Goal: Information Seeking & Learning: Learn about a topic

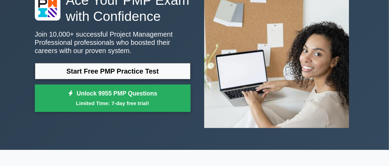
scroll to position [68, 0]
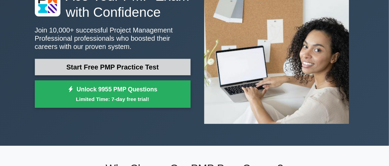
click at [165, 63] on link "Start Free PMP Practice Test" at bounding box center [113, 67] width 156 height 16
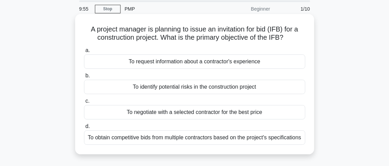
scroll to position [34, 0]
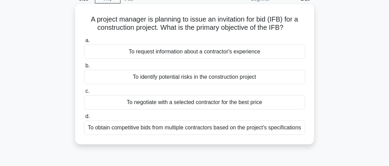
click at [178, 101] on div "To negotiate with a selected contractor for the best price" at bounding box center [194, 102] width 221 height 14
click at [84, 93] on input "c. To negotiate with a selected contractor for the best price" at bounding box center [84, 91] width 0 height 4
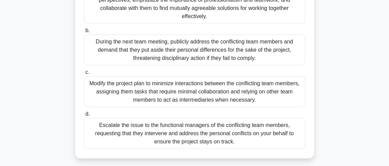
scroll to position [137, 0]
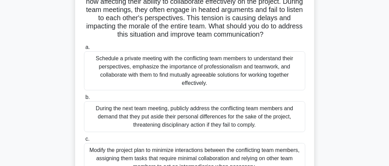
click at [203, 79] on div "Schedule a private meeting with the conflicting team members to understand thei…" at bounding box center [194, 70] width 221 height 39
click at [84, 50] on input "a. Schedule a private meeting with the conflicting team members to understand t…" at bounding box center [84, 47] width 0 height 4
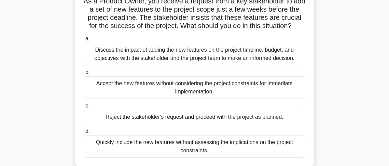
scroll to position [68, 0]
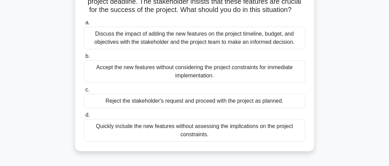
click at [188, 49] on div "Discuss the impact of adding the new features on the project timeline, budget, …" at bounding box center [194, 38] width 221 height 23
click at [84, 25] on input "a. Discuss the impact of adding the new features on the project timeline, budge…" at bounding box center [84, 23] width 0 height 4
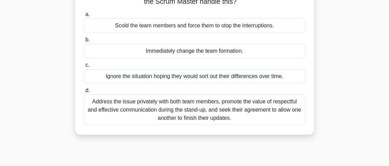
click at [201, 106] on div "Address the issue privately with both team members, promote the value of respec…" at bounding box center [194, 109] width 221 height 31
click at [84, 93] on input "d. Address the issue privately with both team members, promote the value of res…" at bounding box center [84, 90] width 0 height 4
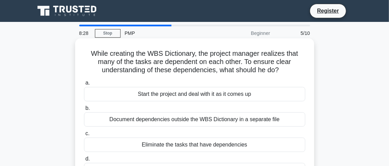
scroll to position [34, 0]
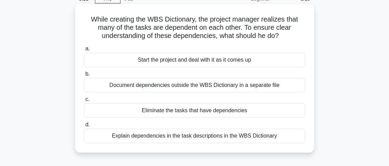
click at [191, 134] on div "Explain dependencies in the task descriptions in the WBS Dictionary" at bounding box center [194, 136] width 221 height 14
click at [84, 127] on input "d. Explain dependencies in the task descriptions in the WBS Dictionary" at bounding box center [84, 124] width 0 height 4
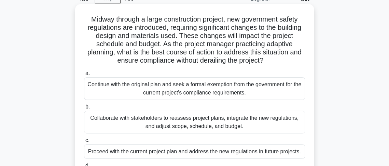
scroll to position [68, 0]
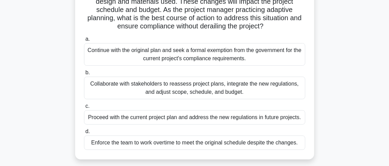
click at [181, 90] on div "Collaborate with stakeholders to reassess project plans, integrate the new regu…" at bounding box center [194, 88] width 221 height 23
click at [84, 75] on input "b. Collaborate with stakeholders to reassess project plans, integrate the new r…" at bounding box center [84, 72] width 0 height 4
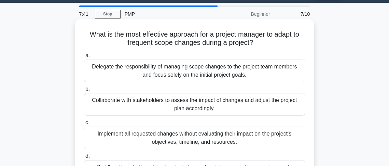
scroll to position [34, 0]
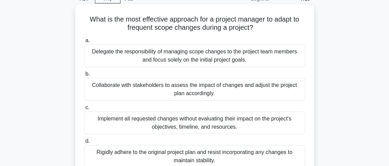
click at [204, 96] on div "Collaborate with stakeholders to assess the impact of changes and adjust the pr…" at bounding box center [194, 89] width 221 height 23
click at [84, 76] on input "b. Collaborate with stakeholders to assess the impact of changes and adjust the…" at bounding box center [84, 74] width 0 height 4
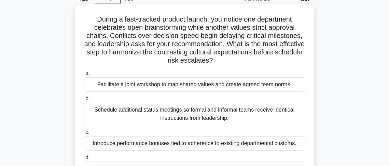
scroll to position [68, 0]
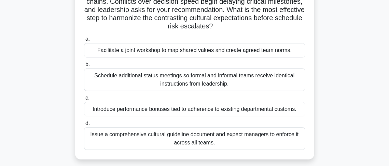
click at [207, 53] on div "Facilitate a joint workshop to map shared values and create agreed team norms." at bounding box center [194, 50] width 221 height 14
click at [84, 41] on input "a. Facilitate a joint workshop to map shared values and create agreed team norm…" at bounding box center [84, 39] width 0 height 4
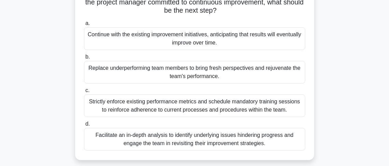
scroll to position [103, 0]
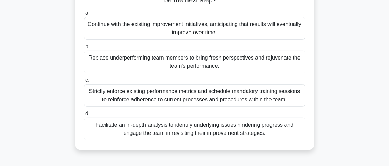
click at [179, 94] on div "Strictly enforce existing performance metrics and schedule mandatory training s…" at bounding box center [194, 95] width 221 height 23
click at [84, 82] on input "c. Strictly enforce existing performance metrics and schedule mandatory trainin…" at bounding box center [84, 80] width 0 height 4
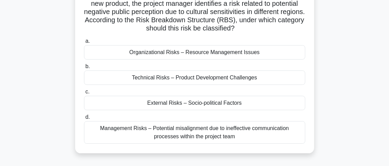
scroll to position [68, 0]
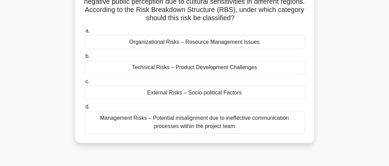
click at [179, 95] on div "External Risks – Socio-political Factors" at bounding box center [194, 92] width 221 height 14
click at [84, 84] on input "c. External Risks – Socio-political Factors" at bounding box center [84, 81] width 0 height 4
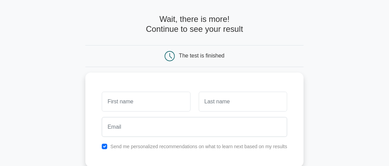
scroll to position [68, 0]
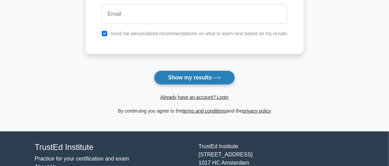
click at [185, 81] on button "Show my results" at bounding box center [194, 77] width 81 height 14
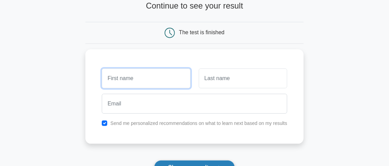
scroll to position [42, 0]
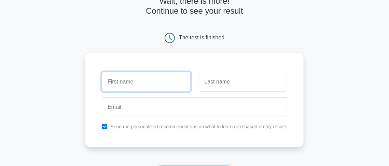
click at [165, 82] on input "text" at bounding box center [146, 82] width 89 height 20
type input "Razak"
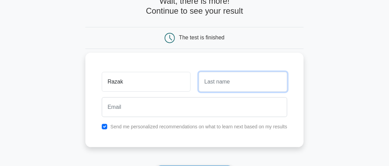
click at [209, 87] on input "text" at bounding box center [243, 82] width 89 height 20
type input "FM"
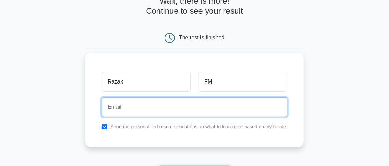
click at [175, 106] on input "email" at bounding box center [195, 107] width 186 height 20
type input "razak.fm@icloud.com"
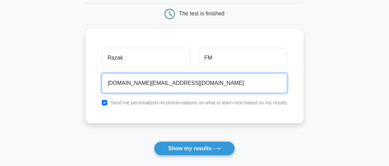
scroll to position [76, 0]
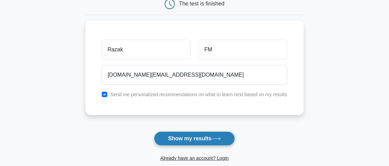
click at [159, 137] on button "Show my results" at bounding box center [194, 138] width 81 height 14
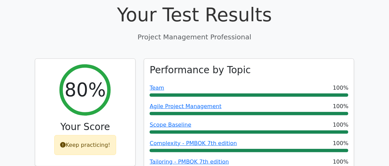
scroll to position [239, 0]
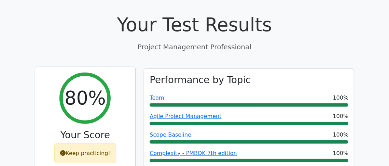
click at [107, 143] on div "Keep practicing!" at bounding box center [85, 153] width 62 height 20
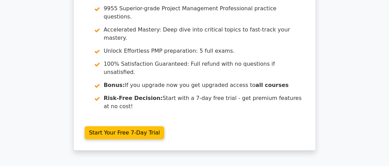
scroll to position [68, 0]
